Goal: Communication & Community: Answer question/provide support

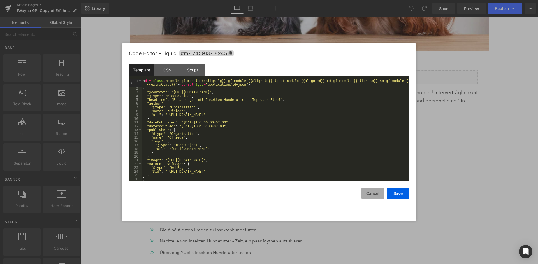
click at [366, 195] on button "Cancel" at bounding box center [373, 193] width 22 height 11
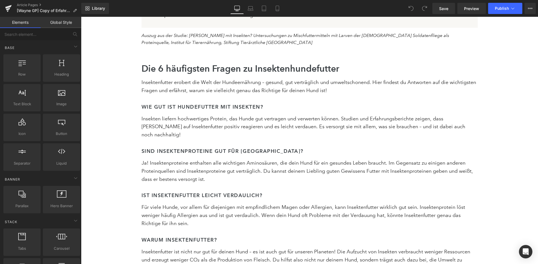
scroll to position [1571, 0]
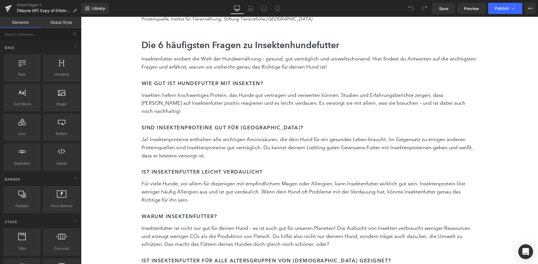
click at [526, 251] on icon "Open Intercom Messenger" at bounding box center [526, 251] width 6 height 7
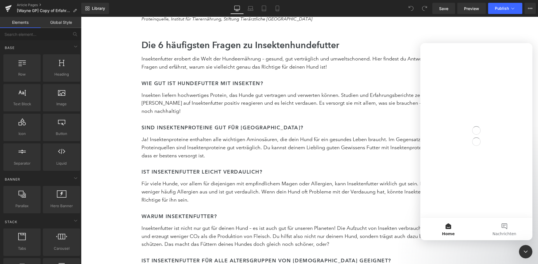
scroll to position [0, 0]
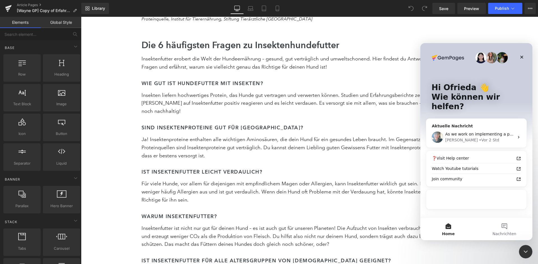
click at [479, 137] on div "• Vor 2 Std" at bounding box center [489, 140] width 20 height 6
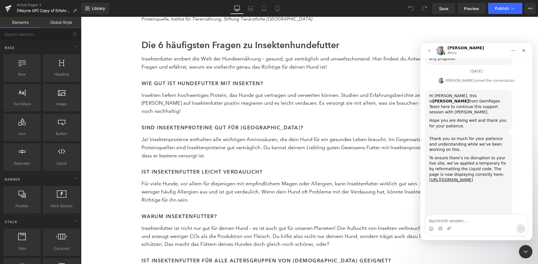
scroll to position [611, 0]
click at [463, 221] on textarea "Nachricht senden..." at bounding box center [476, 220] width 103 height 10
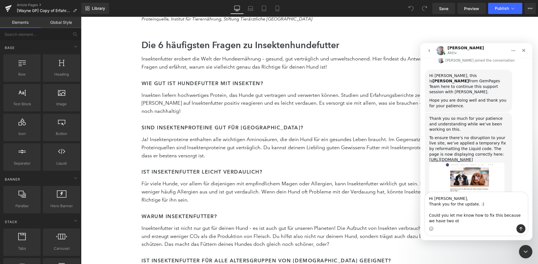
scroll to position [631, 0]
type textarea "Hi [PERSON_NAME], Thank you for the update. :) Could you let me know how to fix…"
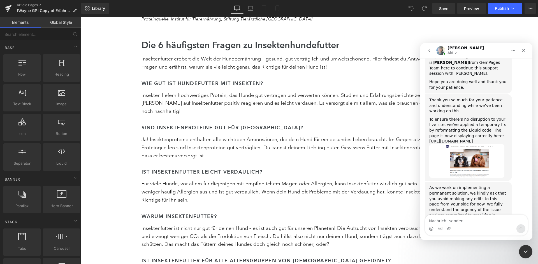
click at [29, 4] on div at bounding box center [269, 124] width 538 height 248
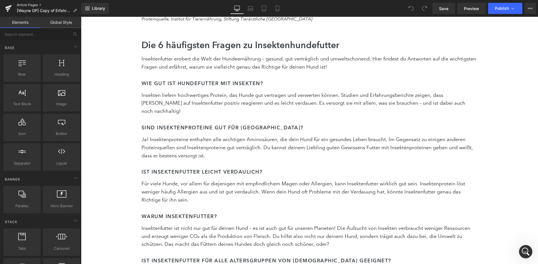
click at [28, 6] on link "Article Pages" at bounding box center [49, 5] width 64 height 4
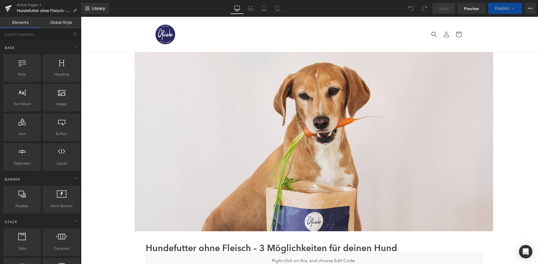
click at [33, 4] on link "Article Pages" at bounding box center [49, 5] width 64 height 4
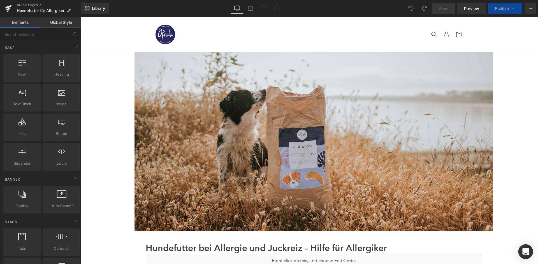
drag, startPoint x: 526, startPoint y: 251, endPoint x: 453, endPoint y: 232, distance: 75.2
click at [526, 251] on icon "Open Intercom Messenger" at bounding box center [526, 251] width 6 height 7
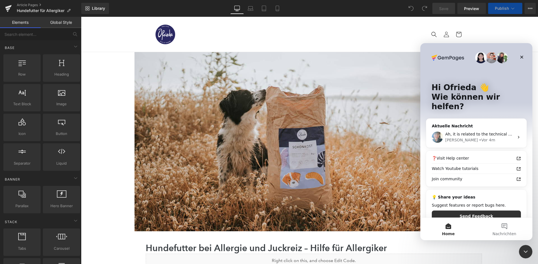
click at [26, 4] on div at bounding box center [269, 124] width 538 height 248
click at [26, 4] on link "Article Pages" at bounding box center [49, 5] width 64 height 4
